Goal: Participate in discussion: Engage in conversation with other users on a specific topic

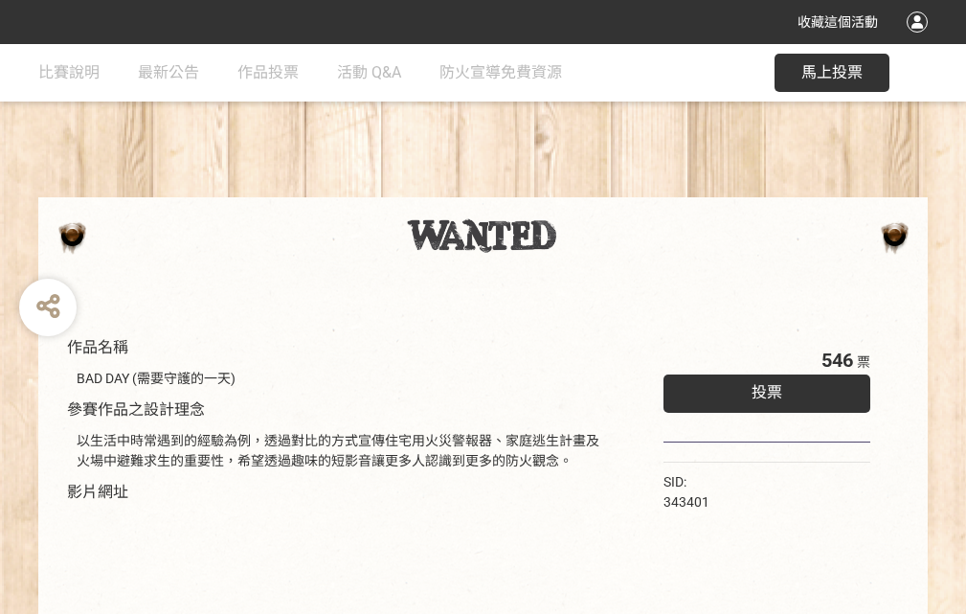
click at [920, 40] on div "收藏這個活動" at bounding box center [483, 22] width 966 height 44
click at [599, 189] on div "作品名稱 BAD DAY (需要守護的一天) 參賽作品之設計理念 以生活中時常遇到的經驗為例，透過對比的方式宣傳住宅用火災警報器、家庭逃生計畫及火場中避難求生…" at bounding box center [483, 446] width 966 height 805
click at [762, 388] on span "投票" at bounding box center [767, 392] width 31 height 18
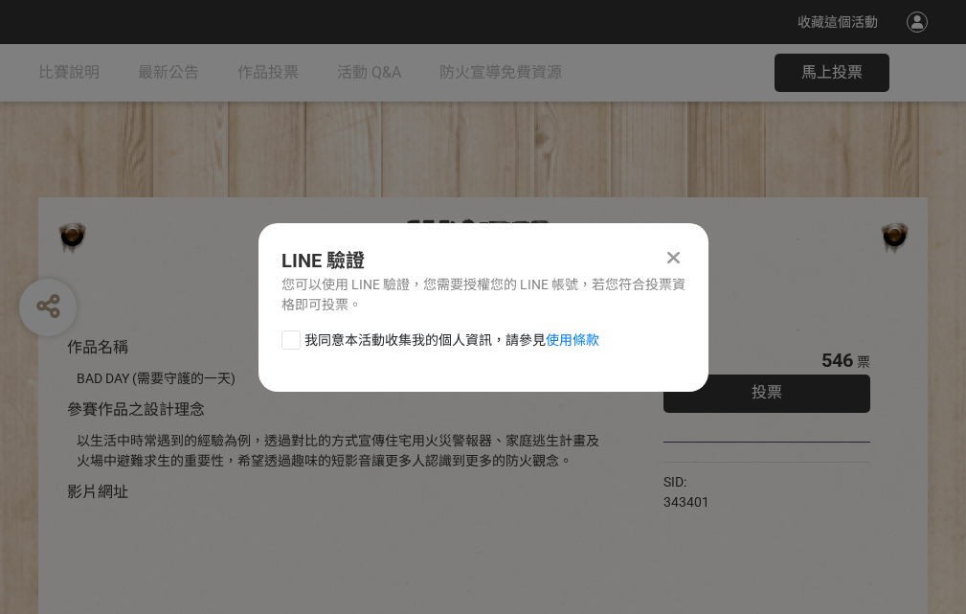
click at [289, 336] on div at bounding box center [291, 339] width 19 height 19
checkbox input "true"
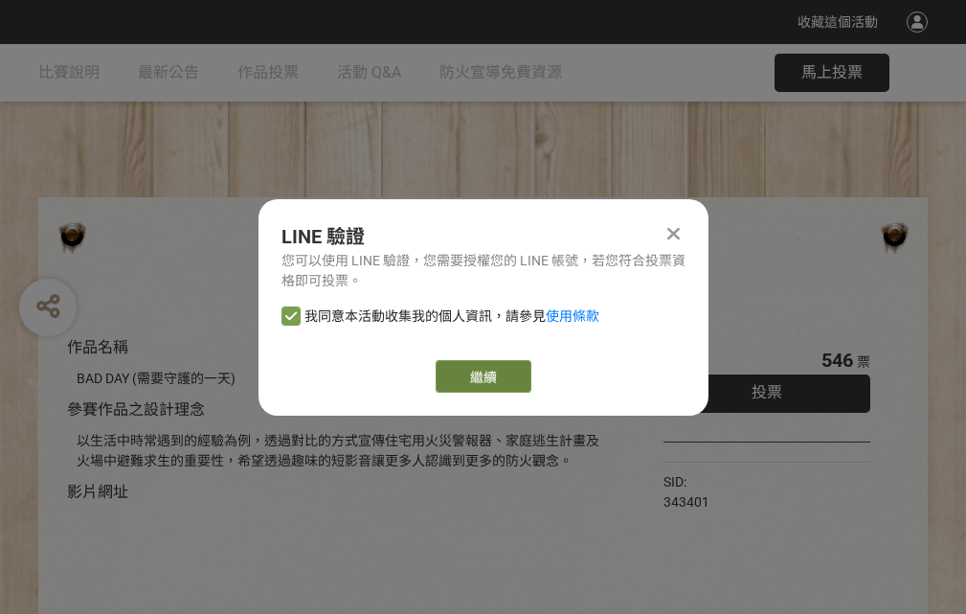
click at [482, 376] on link "繼續" at bounding box center [484, 376] width 96 height 33
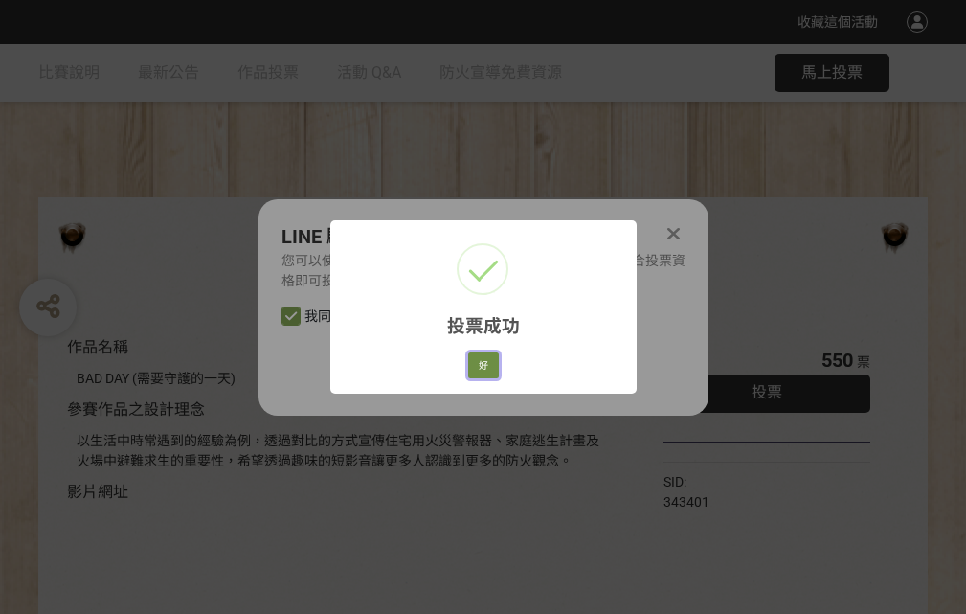
click at [478, 362] on button "好" at bounding box center [483, 365] width 31 height 27
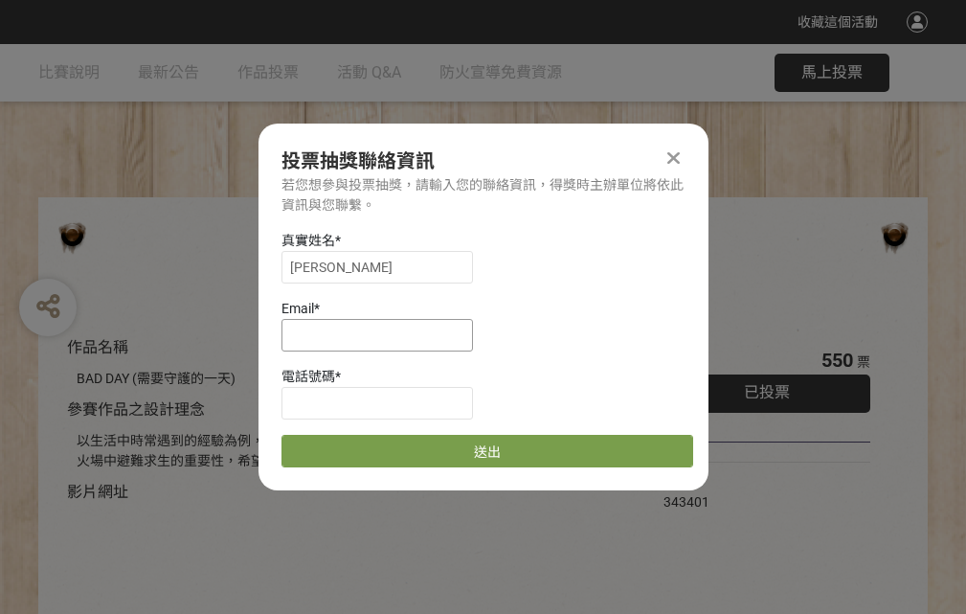
click at [383, 334] on input at bounding box center [378, 335] width 192 height 33
type input "[EMAIL_ADDRESS][DOMAIN_NAME]"
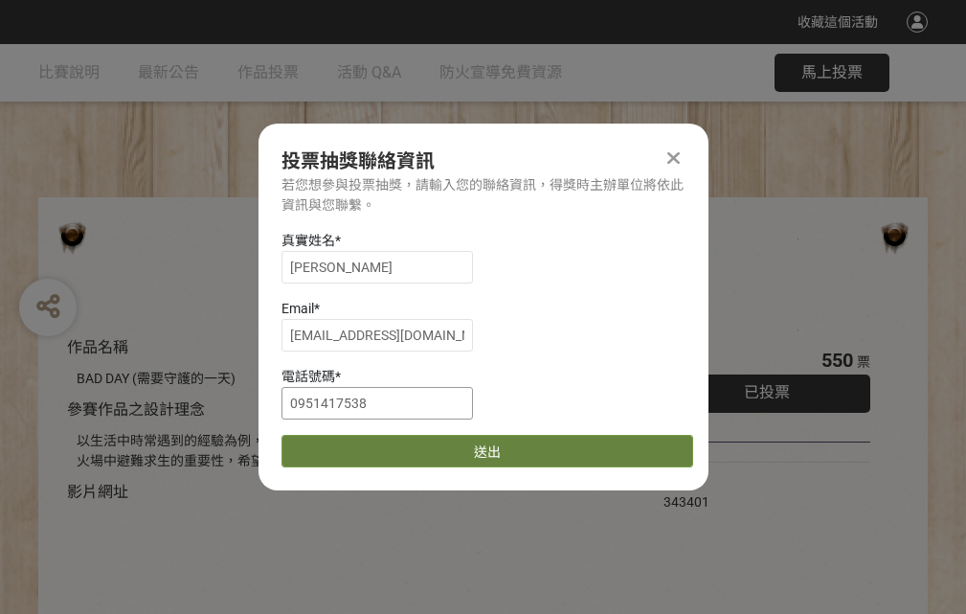
type input "0951417538"
click at [336, 444] on button "送出" at bounding box center [488, 451] width 412 height 33
